Goal: Check status

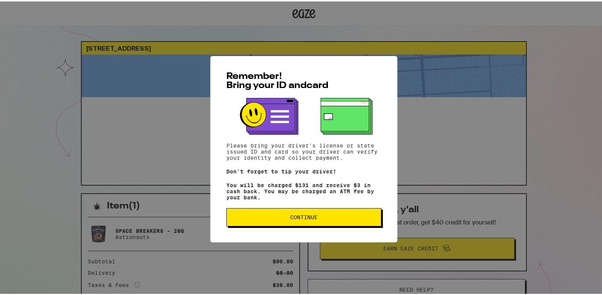
click at [310, 215] on span "Continue" at bounding box center [303, 215] width 27 height 5
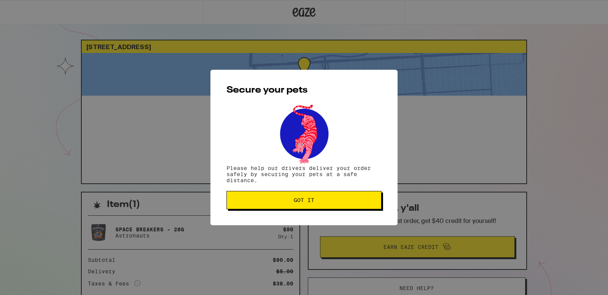
drag, startPoint x: 295, startPoint y: 202, endPoint x: 293, endPoint y: 198, distance: 4.3
click at [295, 201] on span "Got it" at bounding box center [303, 200] width 21 height 5
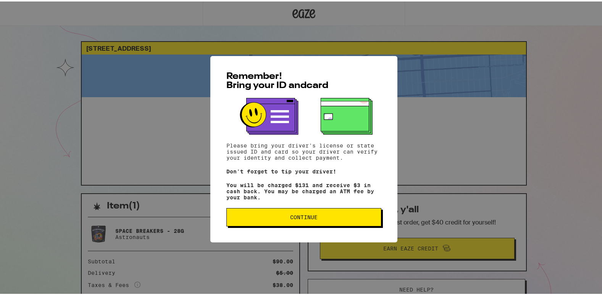
click at [316, 218] on span "Continue" at bounding box center [304, 215] width 142 height 5
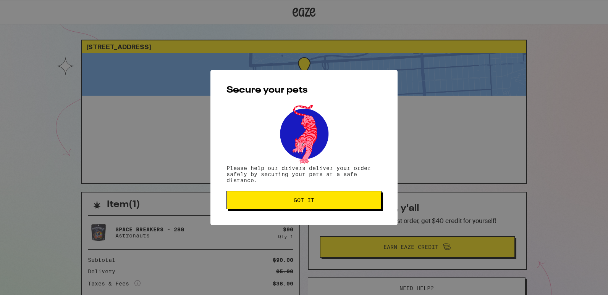
click at [291, 198] on button "Got it" at bounding box center [303, 200] width 155 height 18
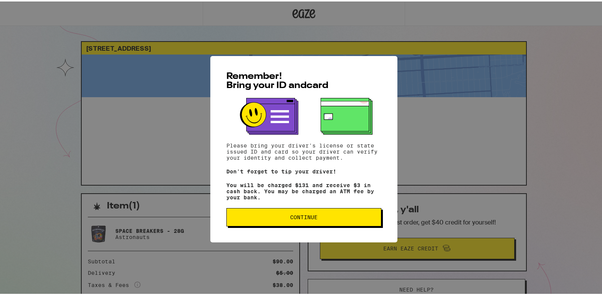
click at [292, 219] on span "Continue" at bounding box center [303, 215] width 27 height 5
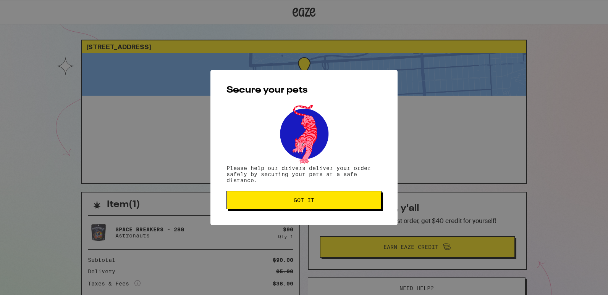
click at [288, 201] on span "Got it" at bounding box center [304, 200] width 142 height 5
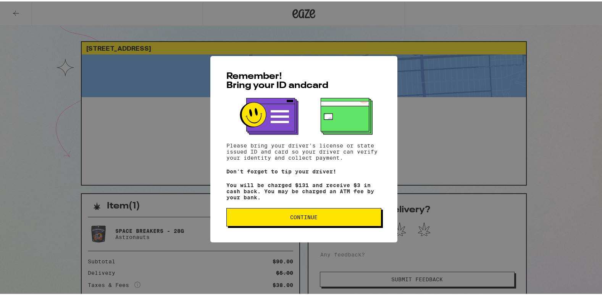
click at [295, 216] on span "Continue" at bounding box center [303, 215] width 27 height 5
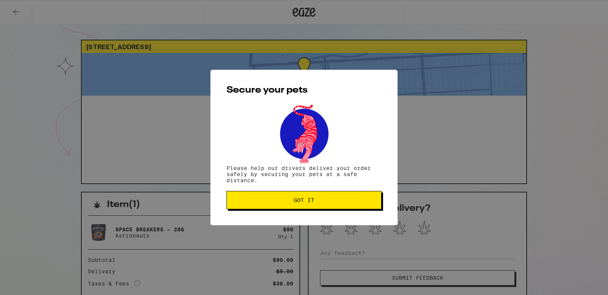
click at [299, 200] on span "Got it" at bounding box center [303, 200] width 21 height 5
